Goal: Task Accomplishment & Management: Use online tool/utility

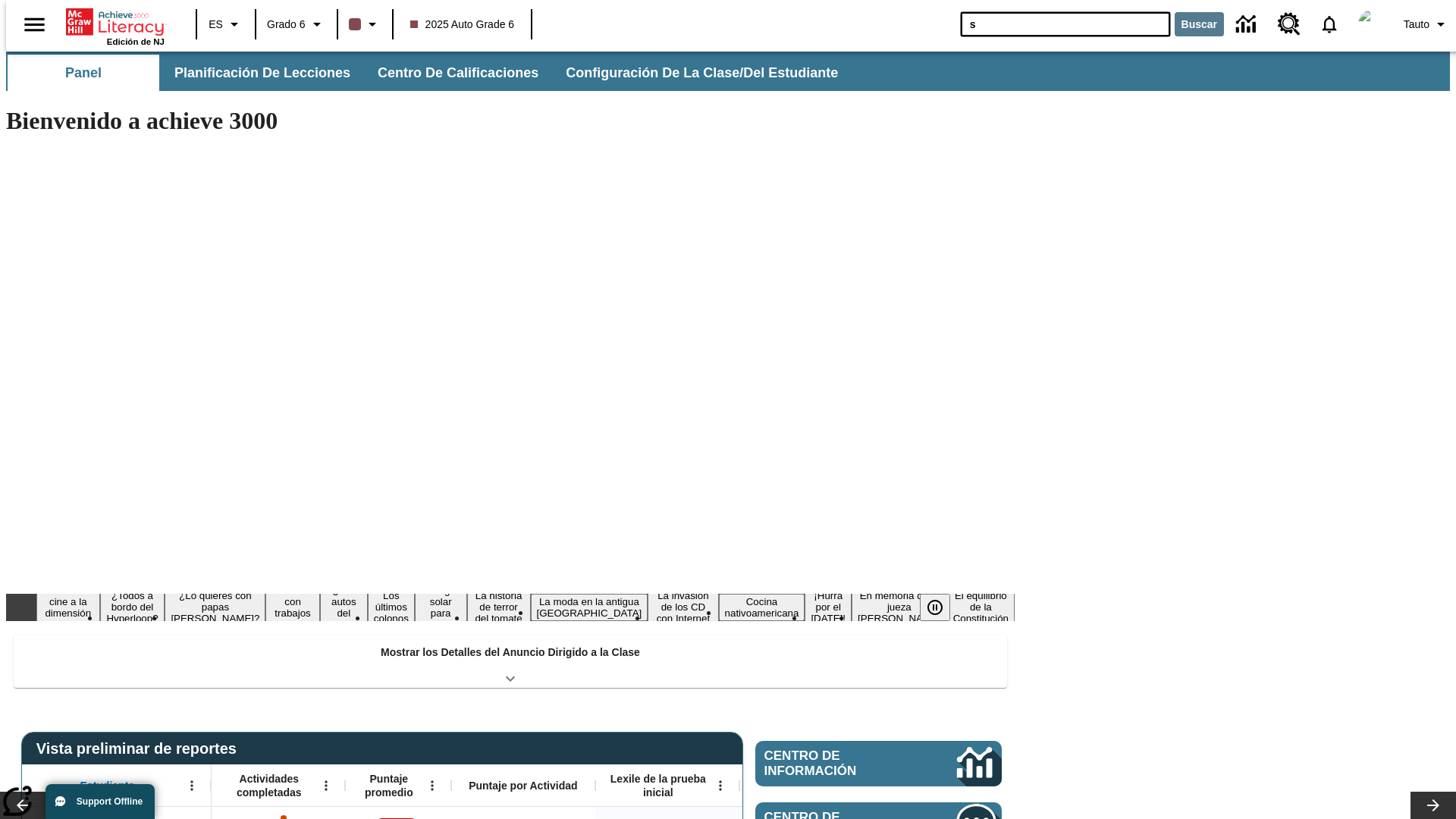
type input "s"
click at [1190, 24] on button "Buscar" at bounding box center [1199, 24] width 50 height 24
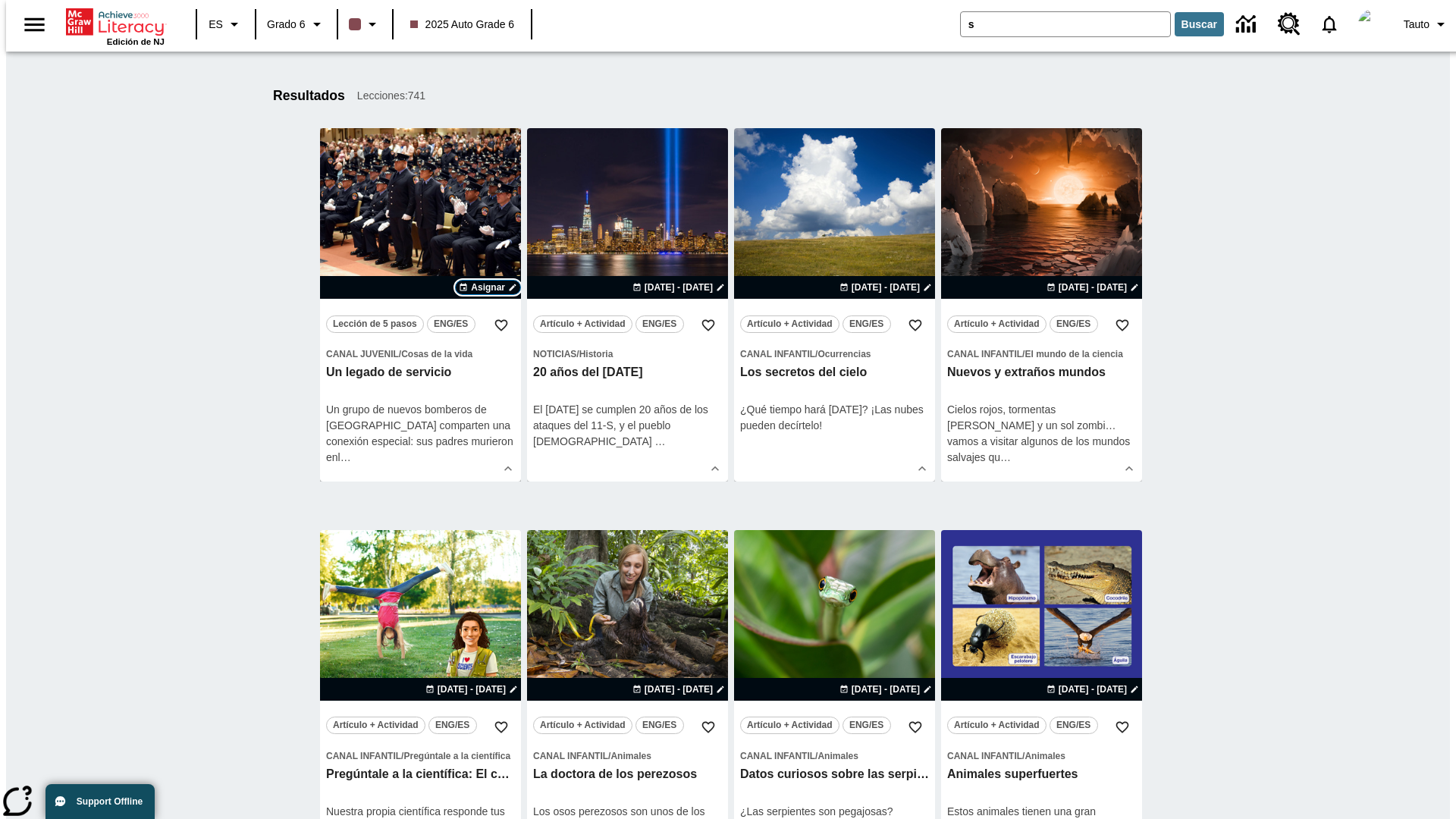
click at [488, 288] on span "Asignar" at bounding box center [488, 288] width 34 height 14
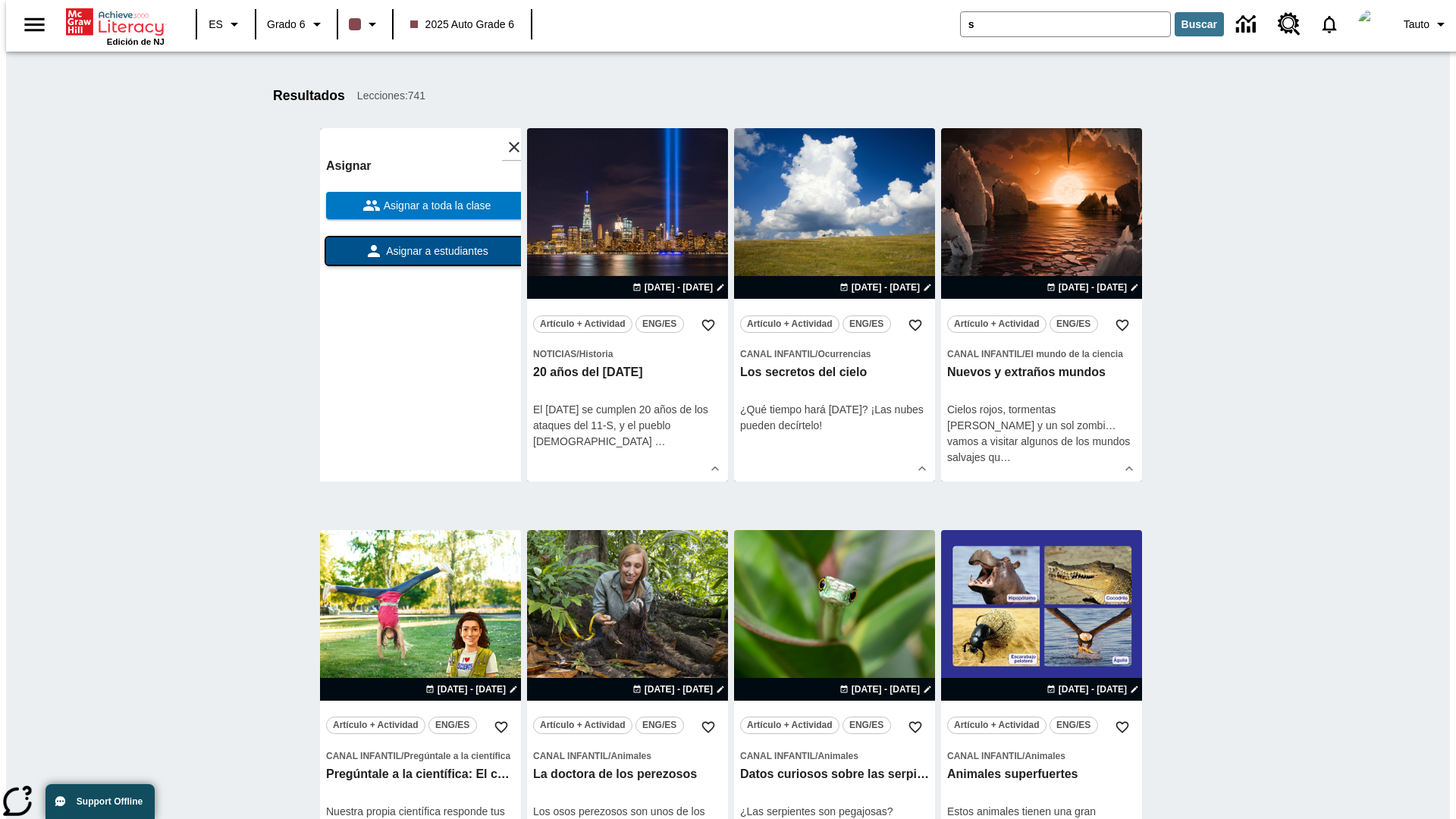
click at [420, 251] on span "Asignar a estudiantes" at bounding box center [436, 251] width 105 height 16
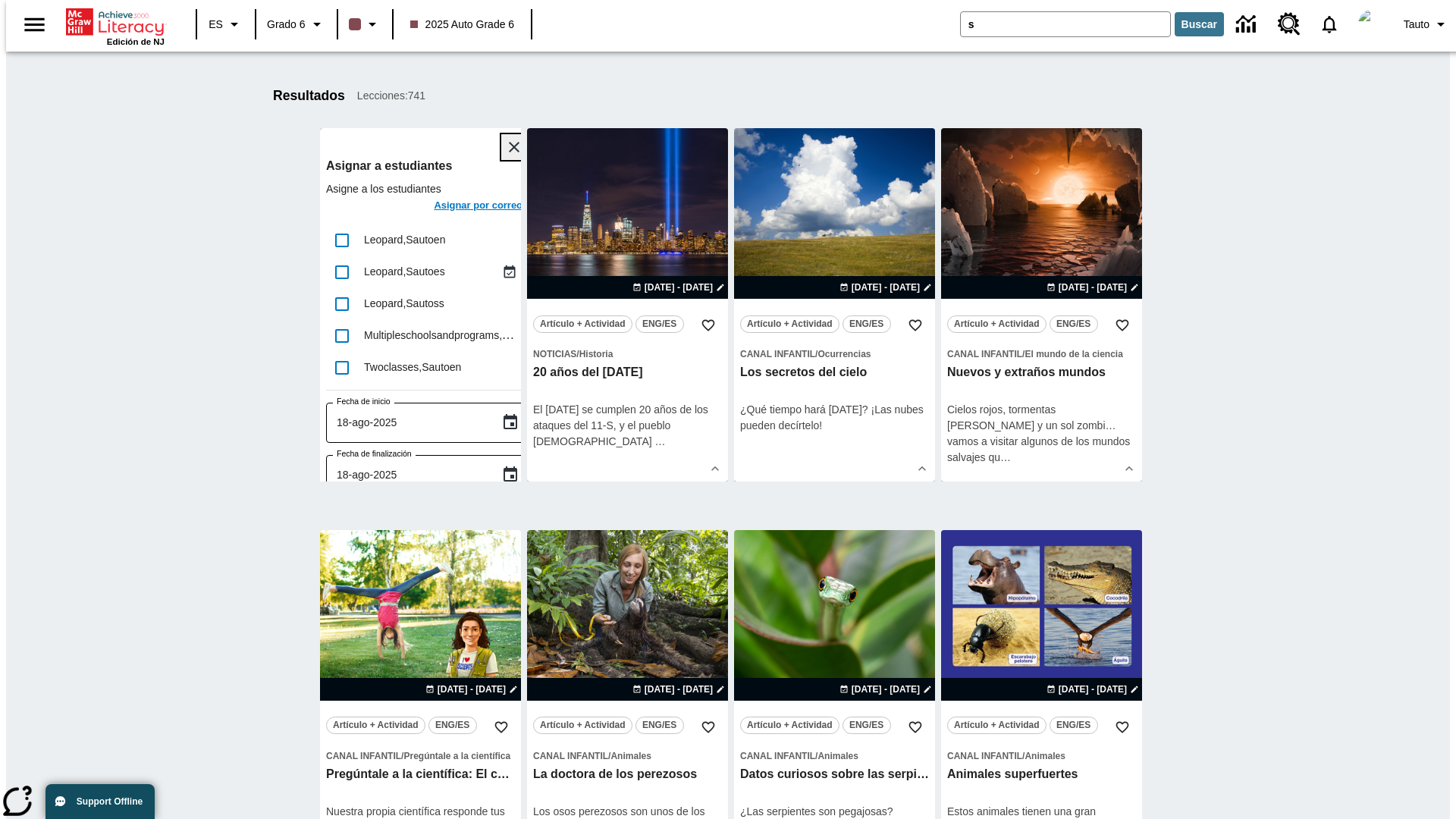
click at [509, 147] on icon "Cerrar" at bounding box center [514, 147] width 11 height 11
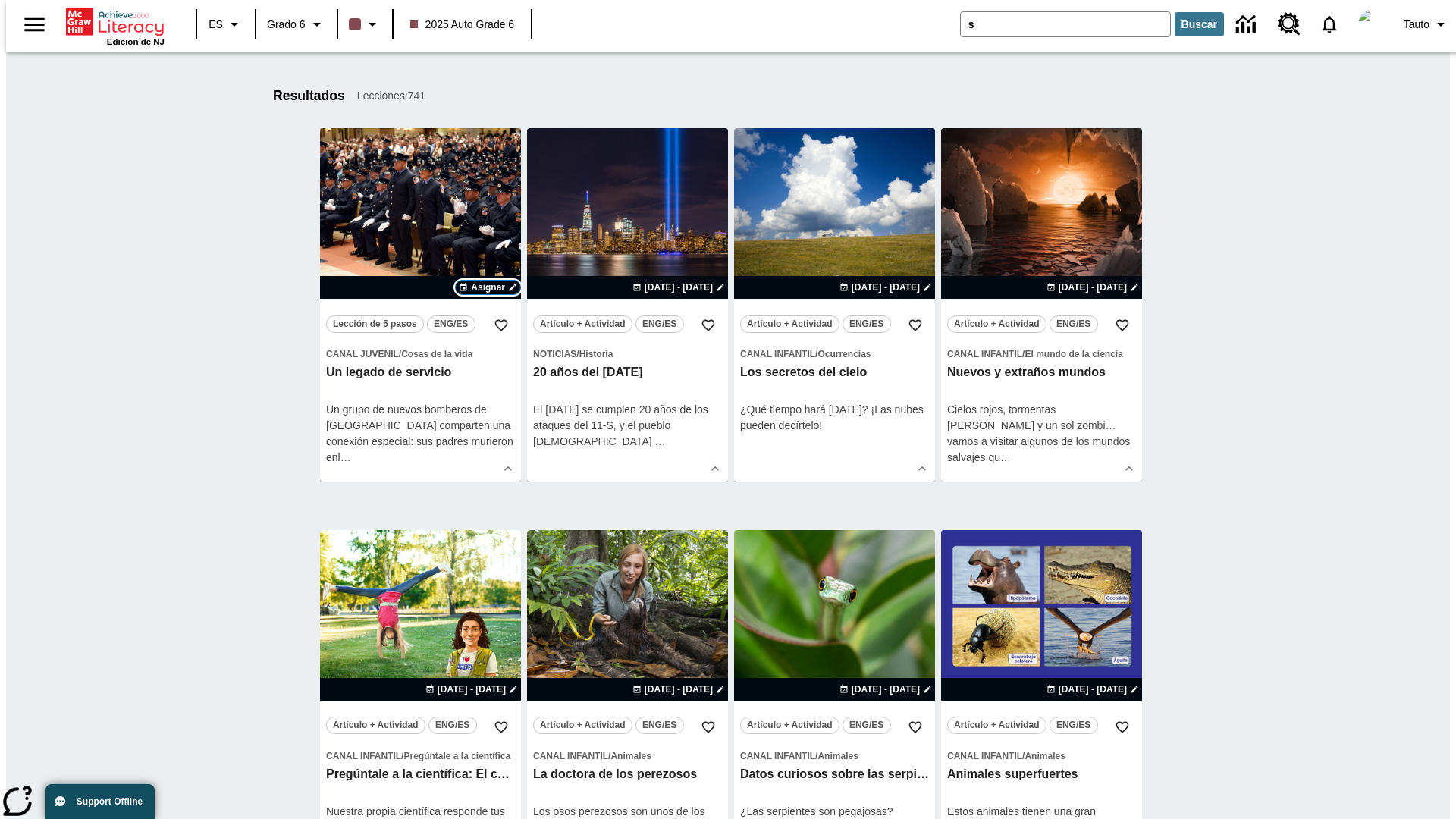
click at [488, 288] on span "Asignar" at bounding box center [488, 288] width 34 height 14
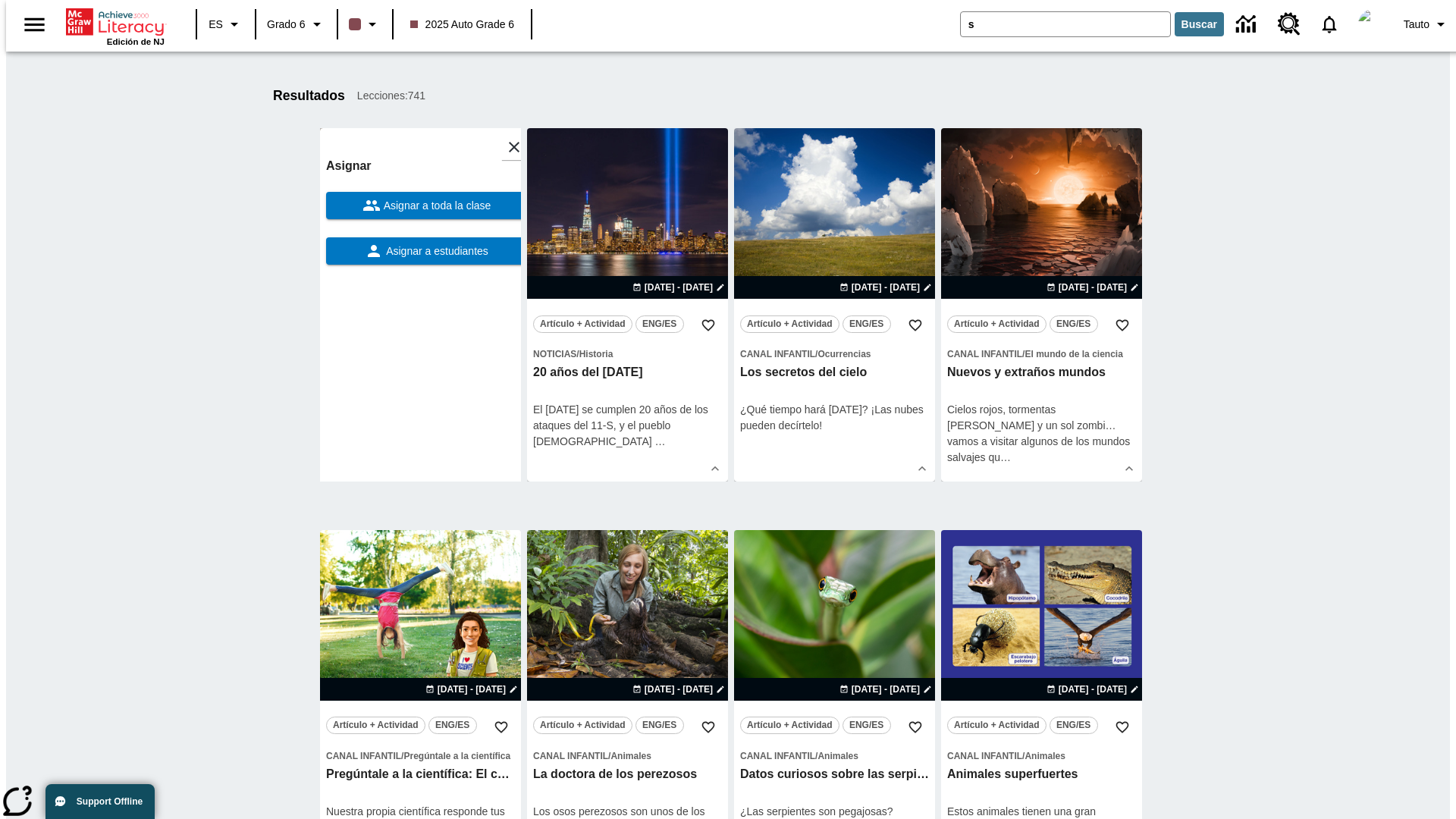
scroll to position [192, 0]
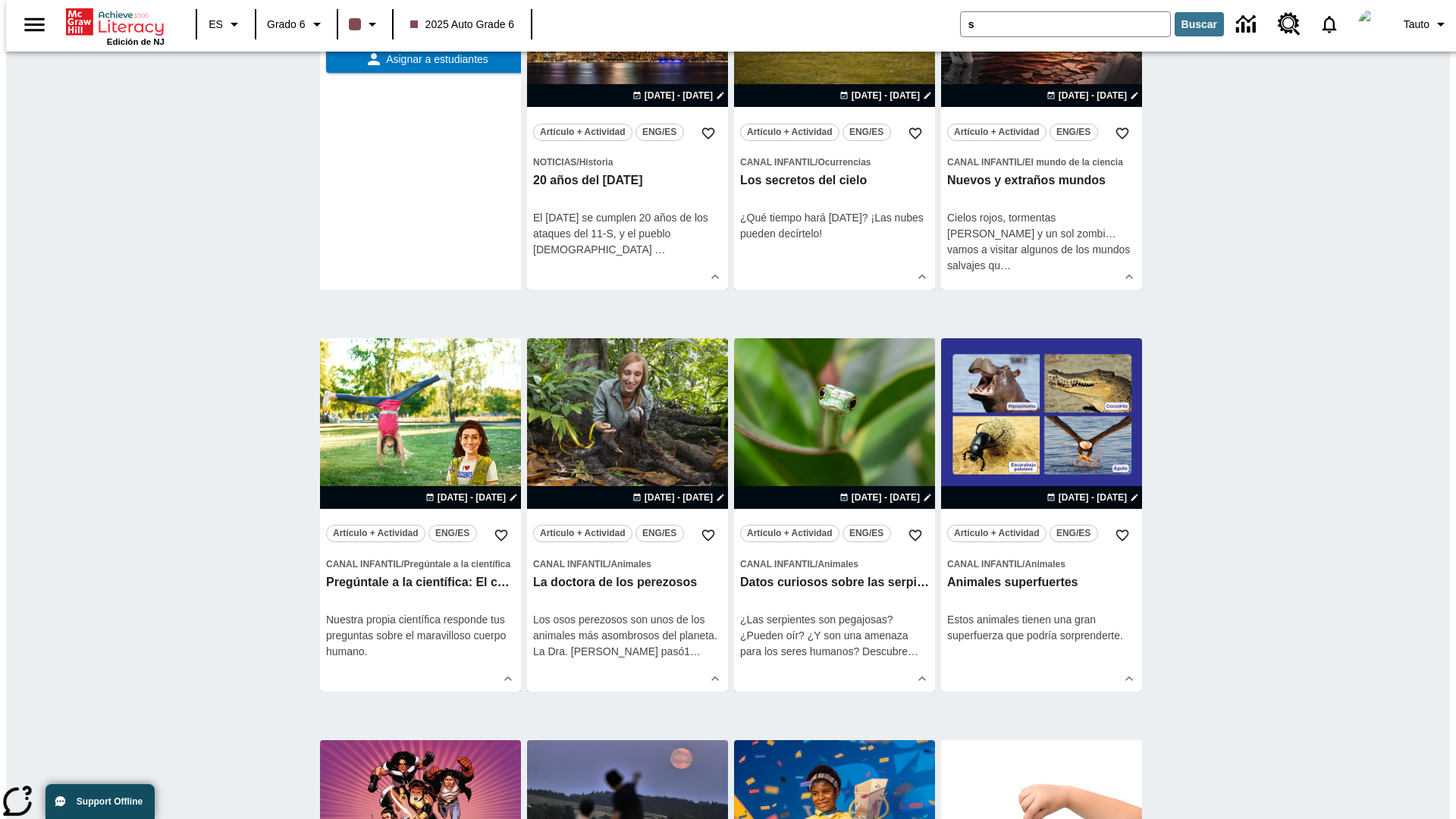
click at [420, 22] on span "Asignar a toda la clase" at bounding box center [436, 14] width 111 height 16
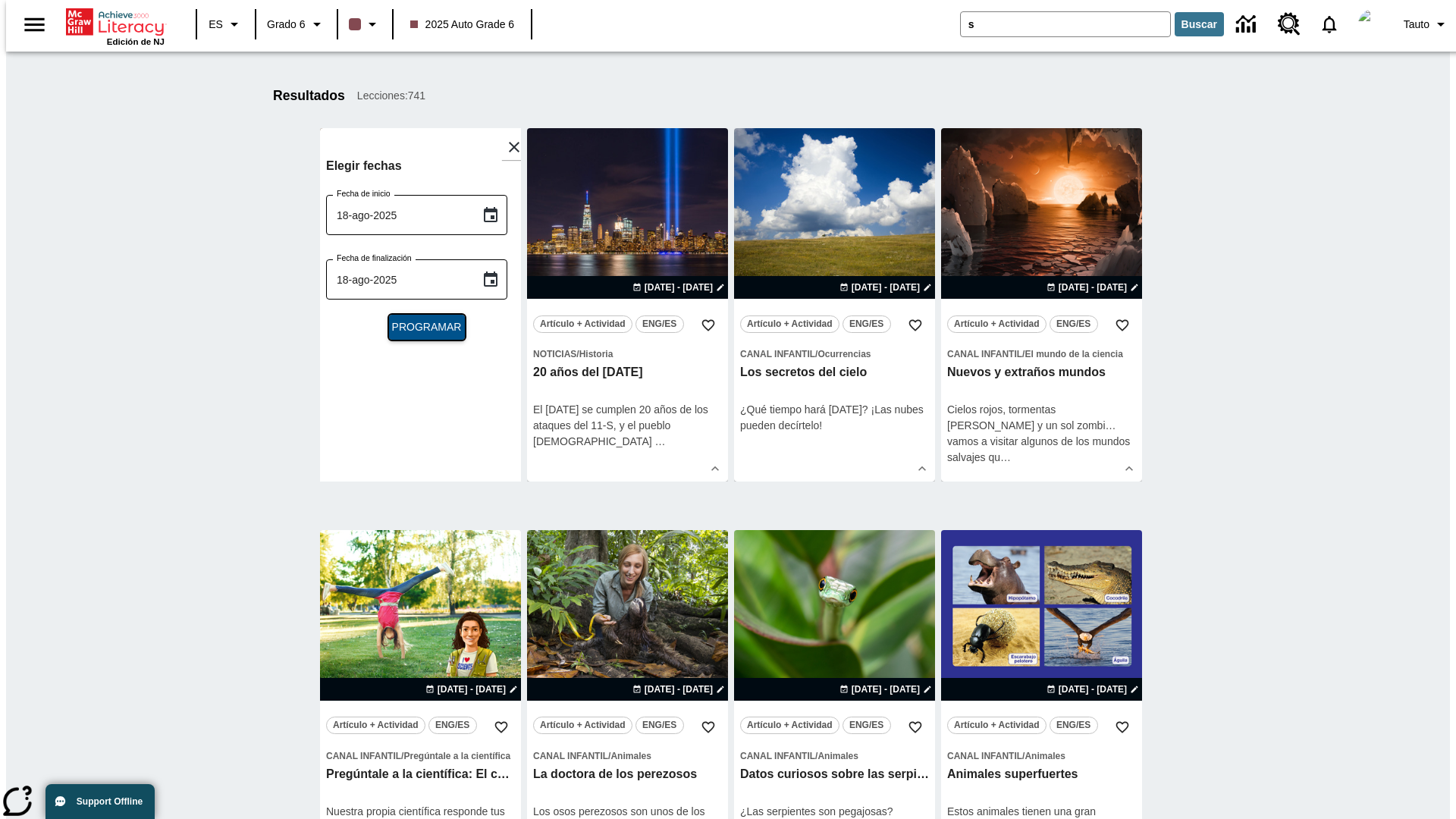
click at [420, 327] on span "Programar" at bounding box center [427, 327] width 69 height 16
